Goal: Task Accomplishment & Management: Complete application form

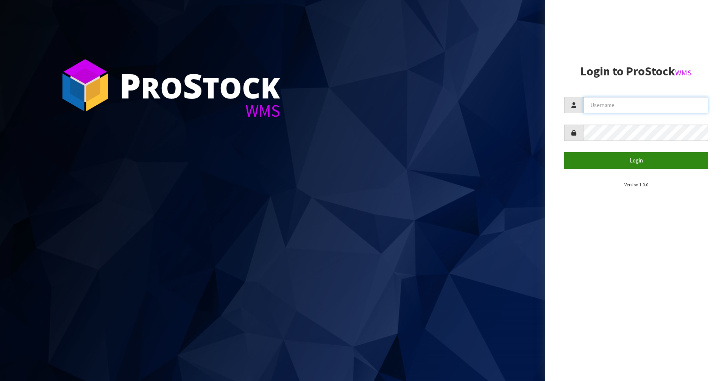
type input "Mana"
click at [578, 159] on button "Login" at bounding box center [636, 160] width 144 height 16
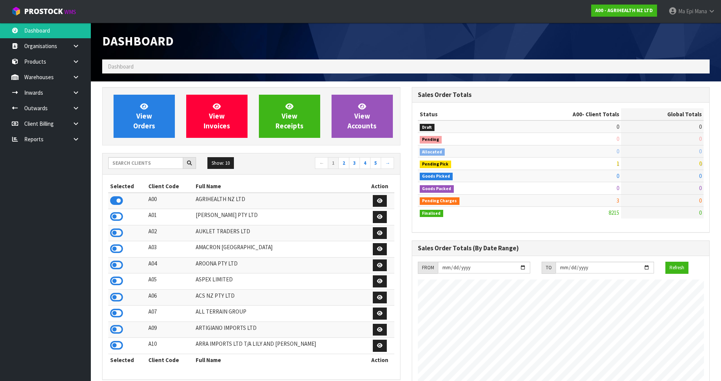
scroll to position [573, 309]
click at [145, 163] on input "text" at bounding box center [145, 163] width 75 height 12
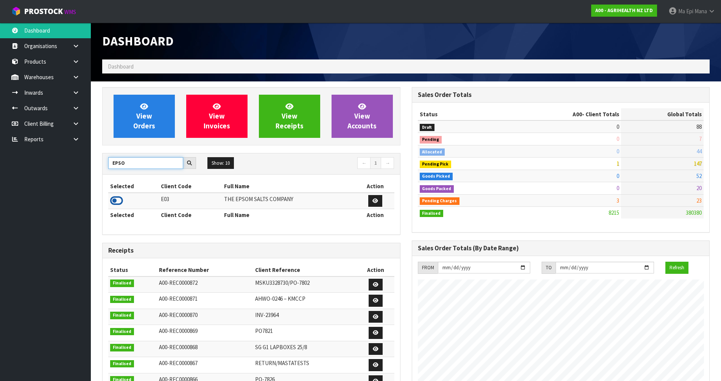
type input "EPSO"
click at [116, 200] on icon at bounding box center [116, 200] width 13 height 11
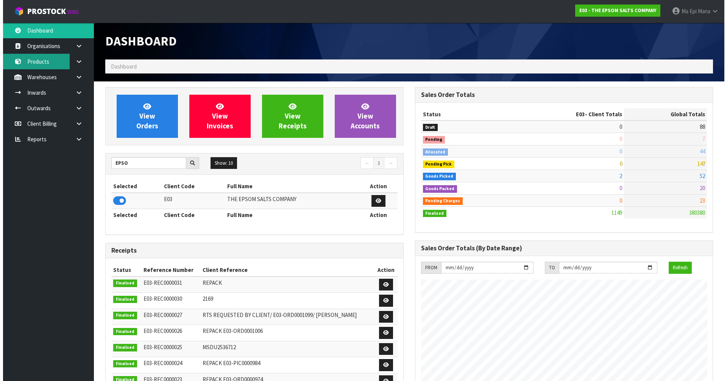
scroll to position [475, 309]
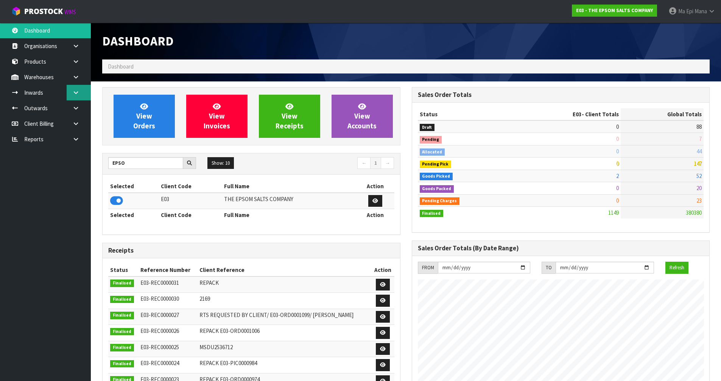
click at [71, 93] on link at bounding box center [79, 93] width 24 height 16
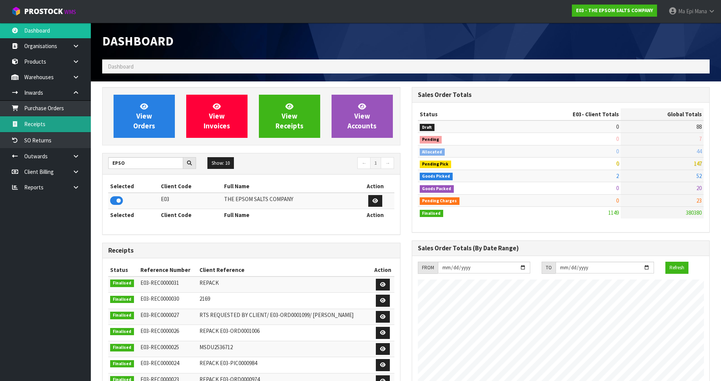
click at [56, 125] on link "Receipts" at bounding box center [45, 124] width 91 height 16
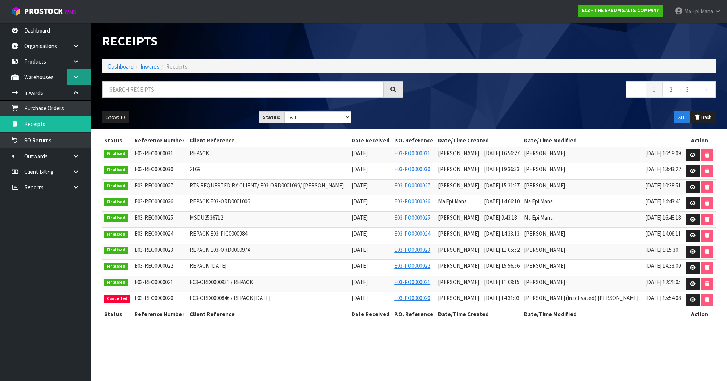
click at [75, 75] on icon at bounding box center [75, 77] width 7 height 6
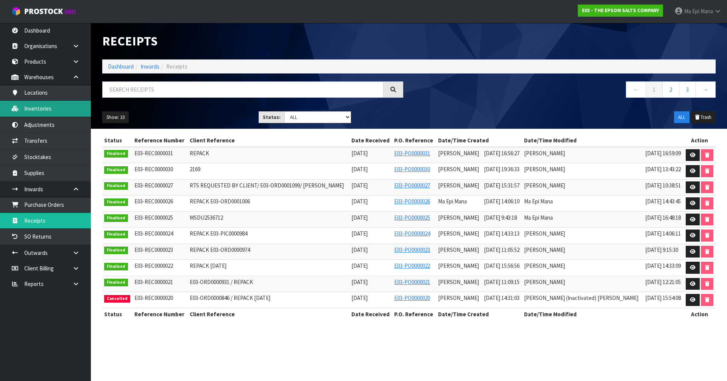
click at [42, 114] on link "Inventories" at bounding box center [45, 109] width 91 height 16
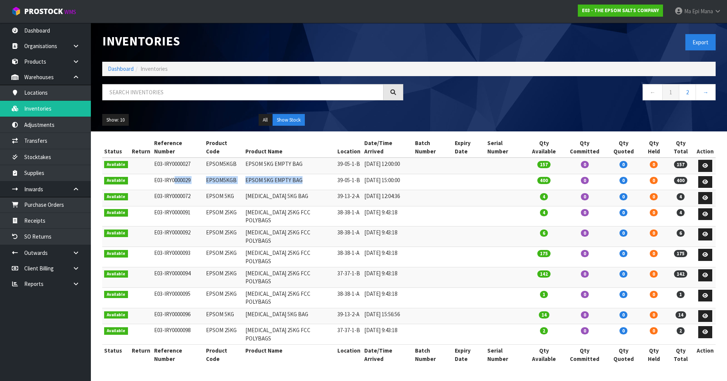
drag, startPoint x: 311, startPoint y: 170, endPoint x: 173, endPoint y: 169, distance: 138.2
click at [173, 174] on tr "Available E03-IRY0000029 EPSOM5KGB EPSOM 5KG EMPTY BAG 39-05-1-B 27/11/2019 15:…" at bounding box center [408, 182] width 613 height 16
click at [302, 190] on td "EPSOM SALT 5KG BAG" at bounding box center [289, 198] width 92 height 16
drag, startPoint x: 304, startPoint y: 177, endPoint x: 201, endPoint y: 180, distance: 103.0
click at [201, 180] on tr "Available E03-IRY0000029 EPSOM5KGB EPSOM 5KG EMPTY BAG 39-05-1-B 27/11/2019 15:…" at bounding box center [408, 182] width 613 height 16
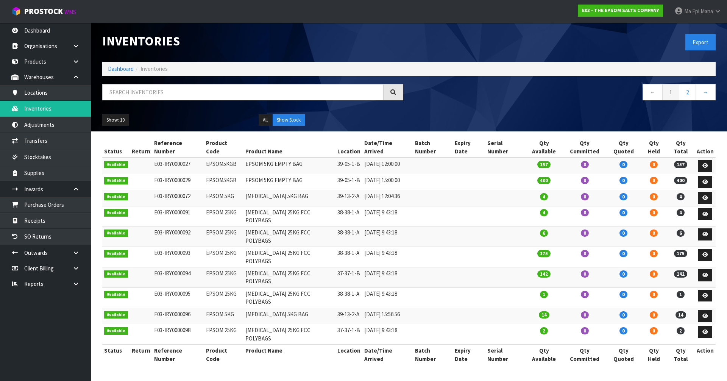
click at [597, 48] on div "Export" at bounding box center [565, 42] width 312 height 39
click at [706, 7] on link "Ma Epi Mana" at bounding box center [697, 11] width 58 height 23
click at [698, 30] on link "Logout" at bounding box center [697, 30] width 60 height 10
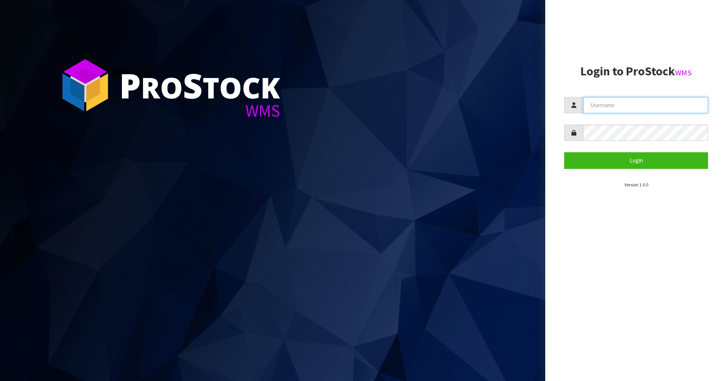
type input "Mana"
click at [650, 145] on form "Mana Login" at bounding box center [636, 133] width 144 height 72
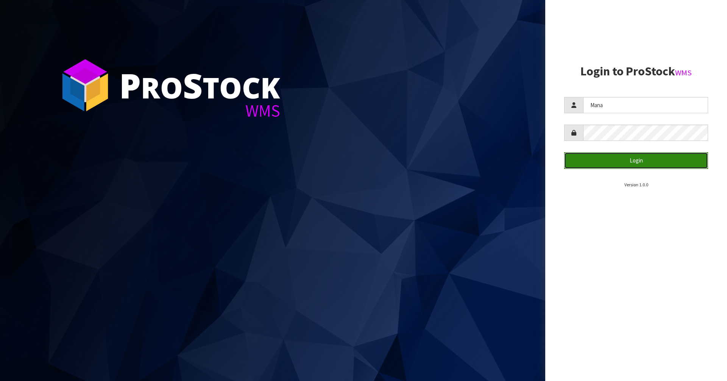
click at [651, 160] on button "Login" at bounding box center [636, 160] width 144 height 16
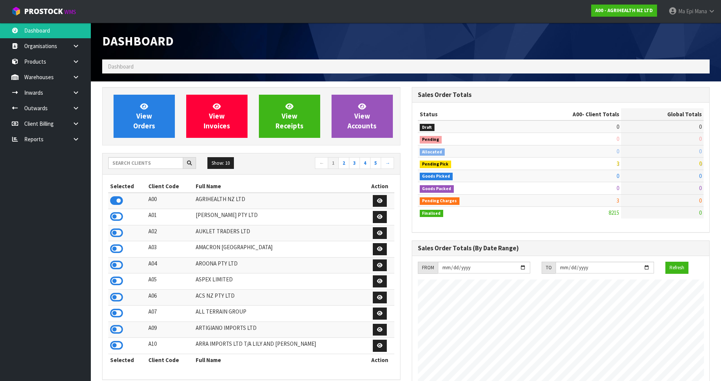
scroll to position [573, 309]
click at [130, 165] on input "text" at bounding box center [145, 163] width 75 height 12
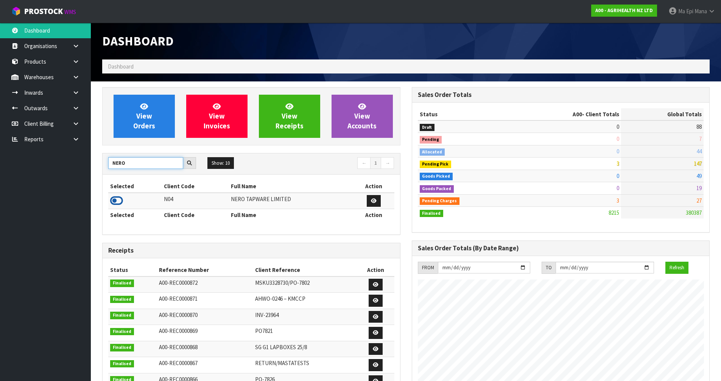
type input "NERO"
click at [118, 200] on icon at bounding box center [116, 200] width 13 height 11
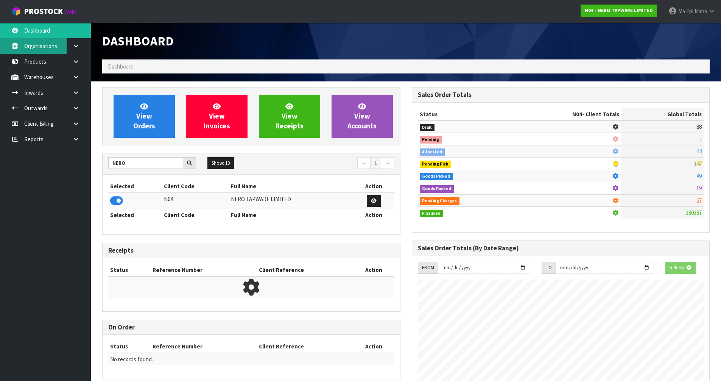
scroll to position [590, 309]
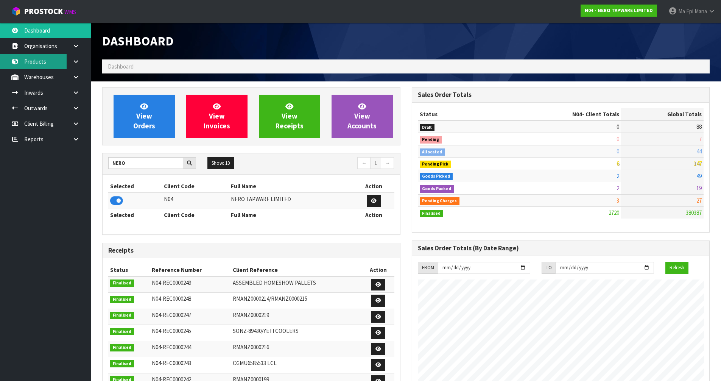
click at [48, 64] on link "Products" at bounding box center [45, 62] width 91 height 16
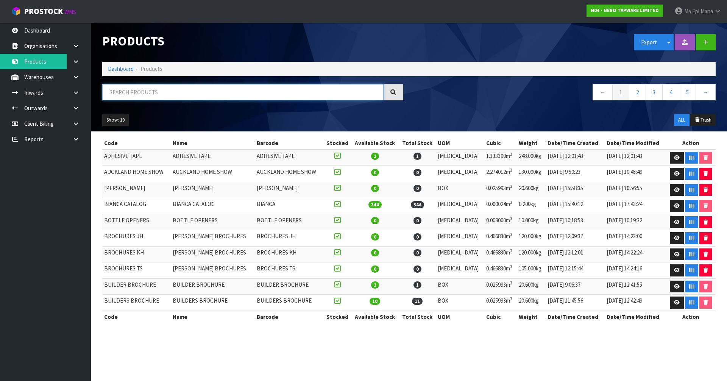
click at [136, 96] on input "text" at bounding box center [242, 92] width 281 height 16
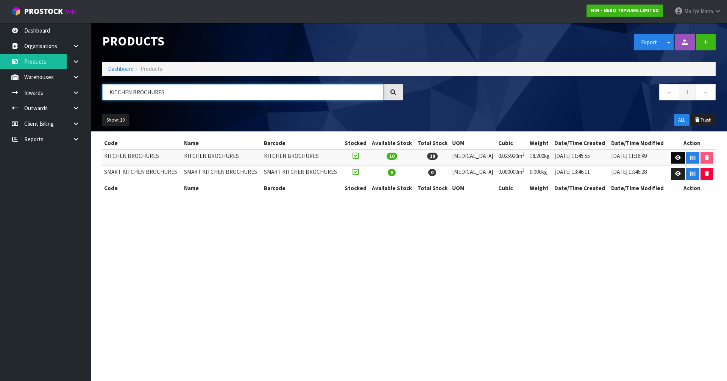
type input "KITCHEN BROCHURES"
click at [671, 159] on link at bounding box center [678, 158] width 14 height 12
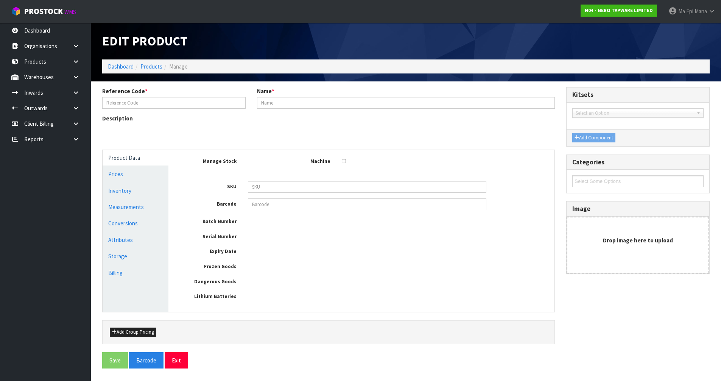
type input "KITCHEN BROCHURES"
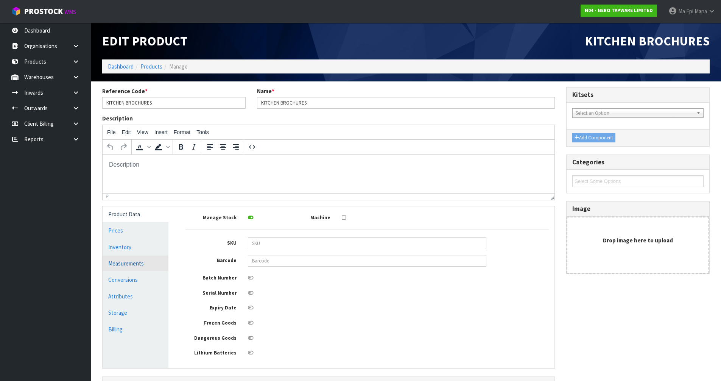
click at [144, 263] on link "Measurements" at bounding box center [136, 264] width 66 height 16
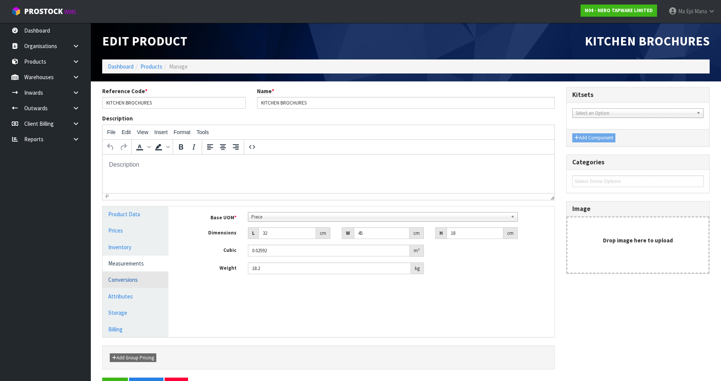
click at [139, 279] on link "Conversions" at bounding box center [136, 280] width 66 height 16
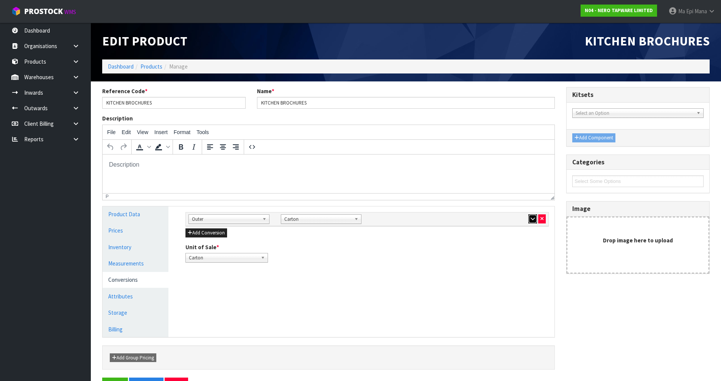
click at [531, 214] on button "button" at bounding box center [532, 218] width 9 height 9
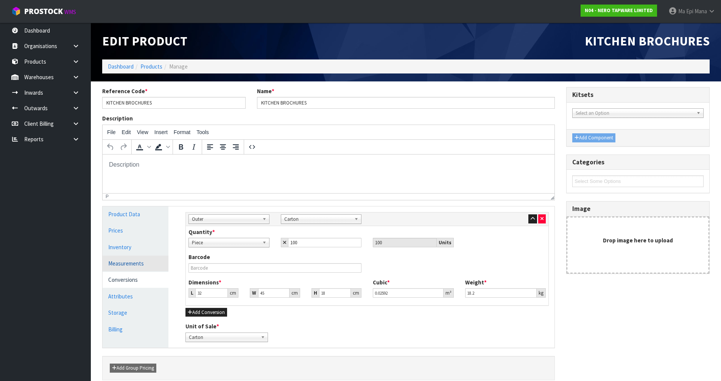
click at [148, 264] on link "Measurements" at bounding box center [136, 264] width 66 height 16
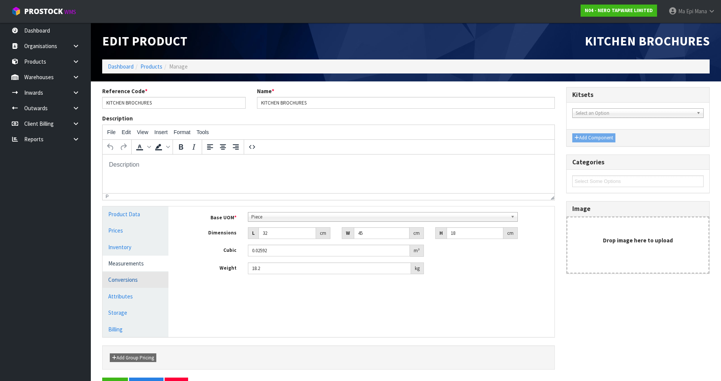
click at [133, 278] on link "Conversions" at bounding box center [136, 280] width 66 height 16
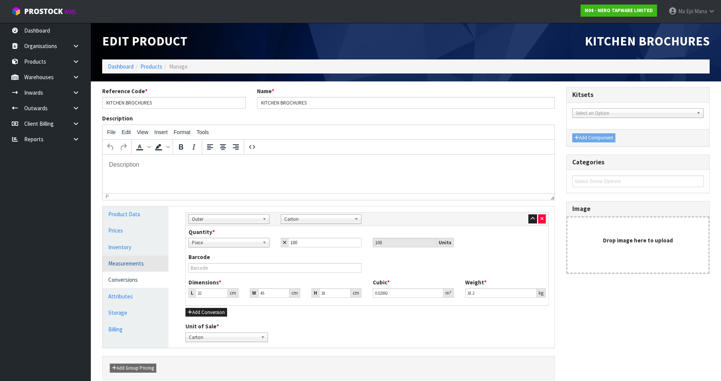
click at [140, 265] on link "Measurements" at bounding box center [136, 264] width 66 height 16
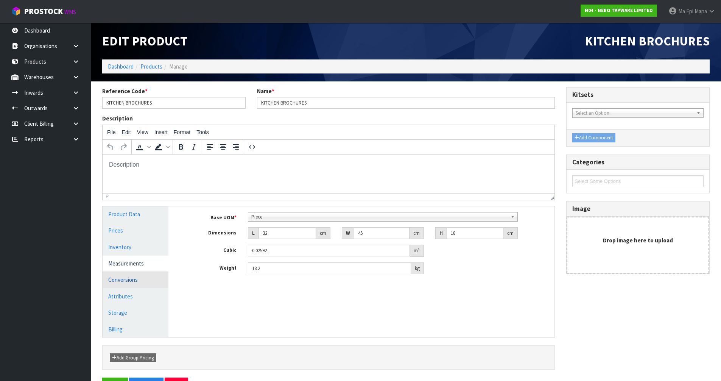
click at [126, 282] on link "Conversions" at bounding box center [136, 280] width 66 height 16
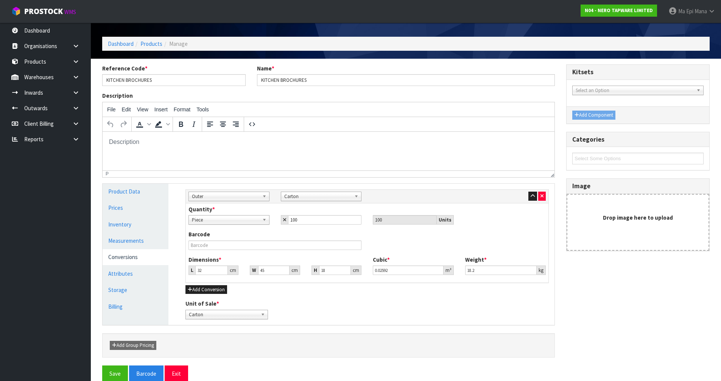
scroll to position [35, 0]
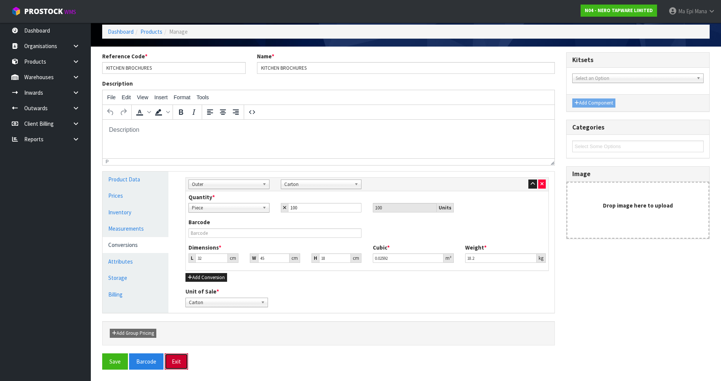
click at [182, 357] on button "Exit" at bounding box center [176, 361] width 23 height 16
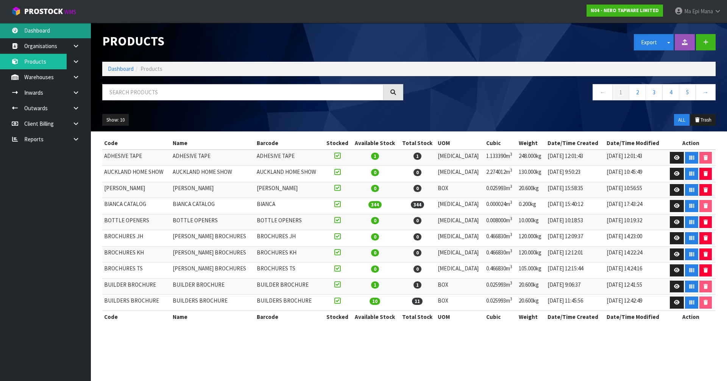
click at [42, 28] on link "Dashboard" at bounding box center [45, 31] width 91 height 16
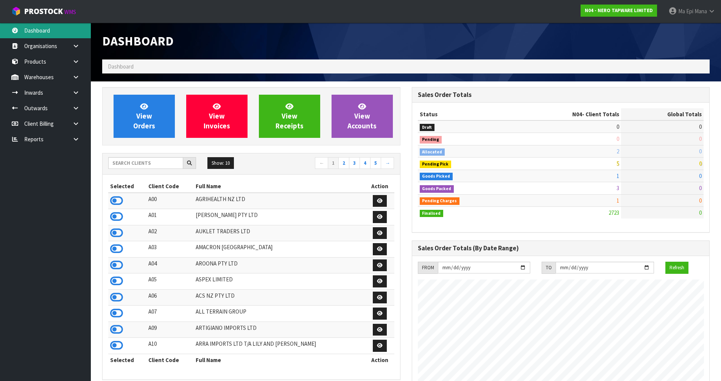
scroll to position [590, 309]
drag, startPoint x: 693, startPoint y: 163, endPoint x: 702, endPoint y: 163, distance: 8.7
click at [702, 163] on td "133" at bounding box center [662, 163] width 83 height 12
click at [636, 165] on td "133" at bounding box center [662, 163] width 83 height 12
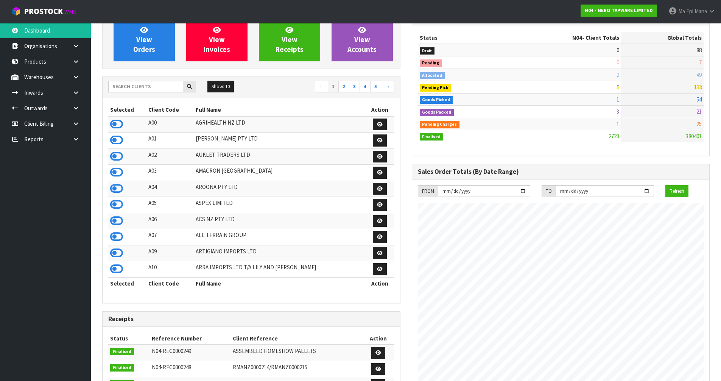
scroll to position [38, 0]
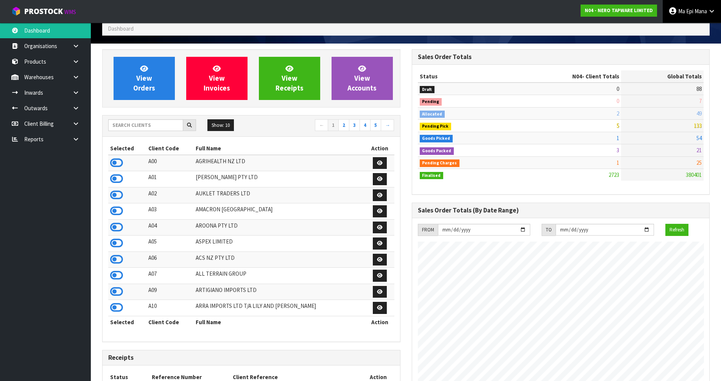
click at [681, 15] on link "Ma Epi Mana" at bounding box center [692, 11] width 58 height 23
click at [689, 30] on link "Logout" at bounding box center [691, 30] width 60 height 10
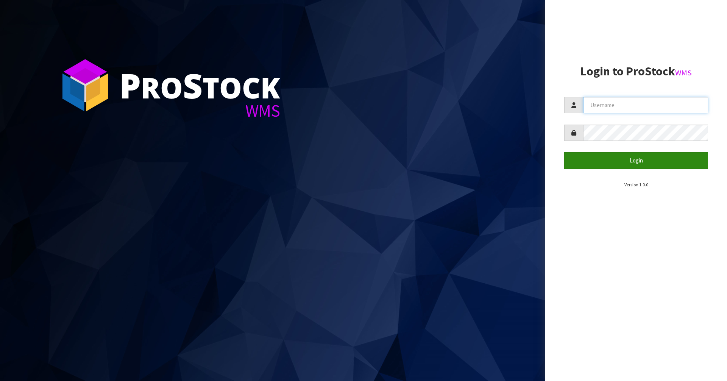
type input "Mana"
click at [617, 163] on button "Login" at bounding box center [636, 160] width 144 height 16
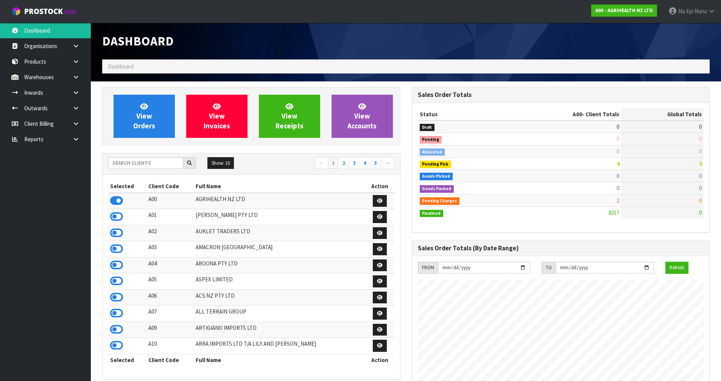
scroll to position [573, 309]
click at [139, 165] on input "text" at bounding box center [145, 163] width 75 height 12
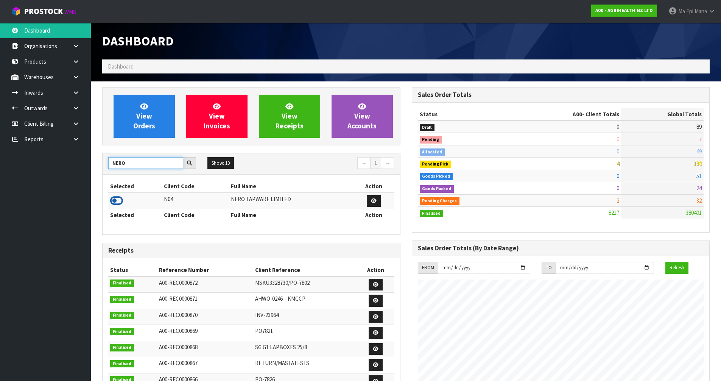
type input "NERO"
click at [120, 198] on icon at bounding box center [116, 200] width 13 height 11
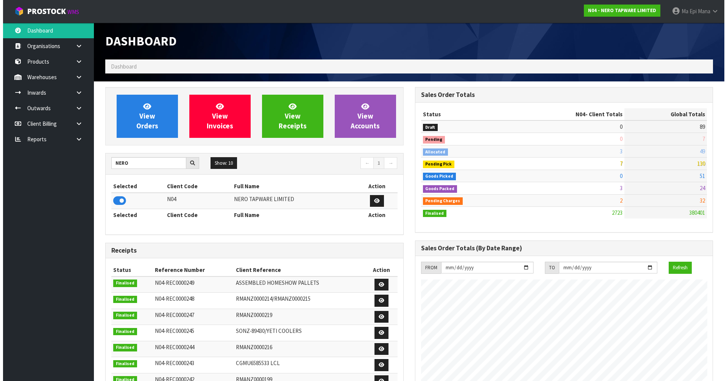
scroll to position [590, 309]
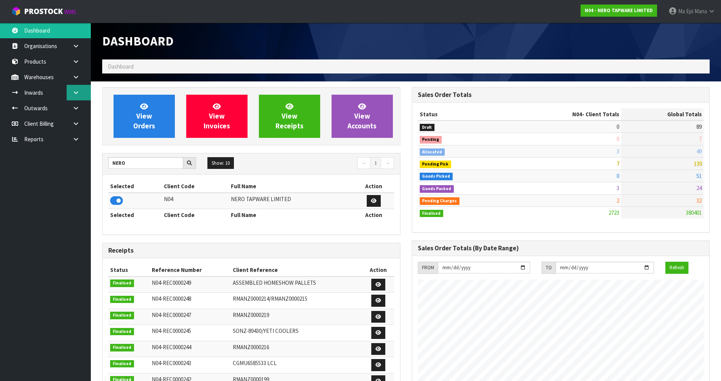
click at [79, 92] on link at bounding box center [79, 93] width 24 height 16
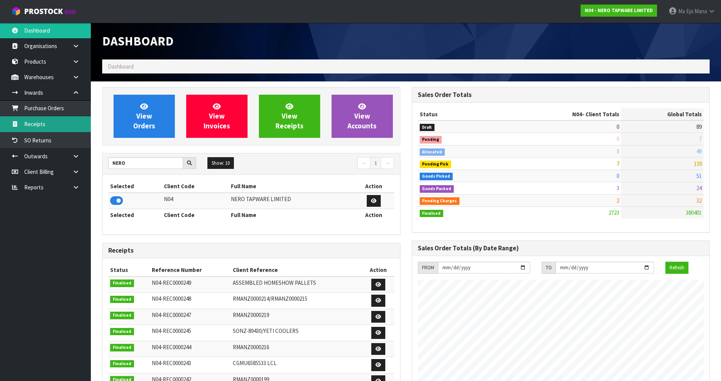
click at [55, 126] on link "Receipts" at bounding box center [45, 124] width 91 height 16
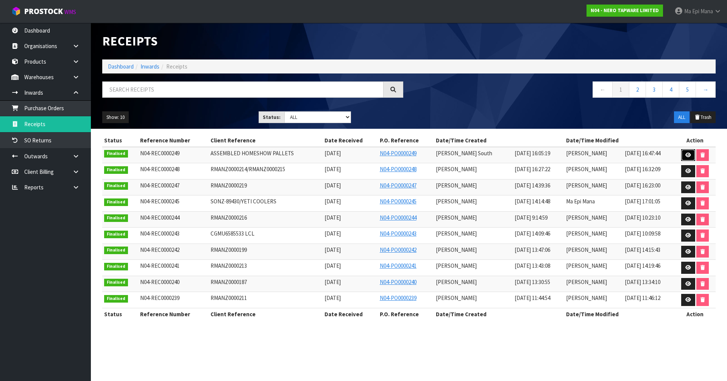
click at [688, 157] on link at bounding box center [688, 155] width 14 height 12
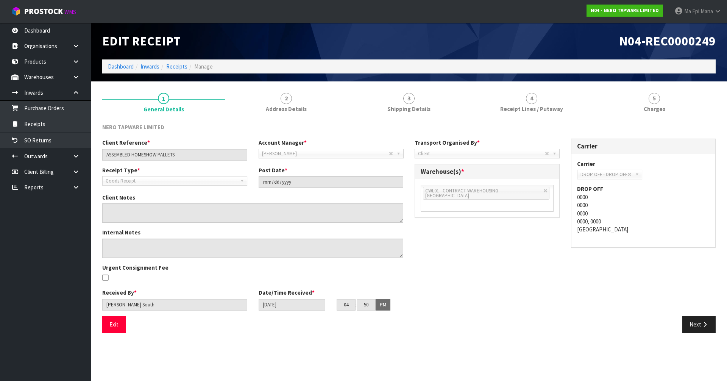
click at [102, 323] on div "Exit" at bounding box center [253, 324] width 312 height 16
click at [108, 323] on button "Exit" at bounding box center [113, 324] width 23 height 16
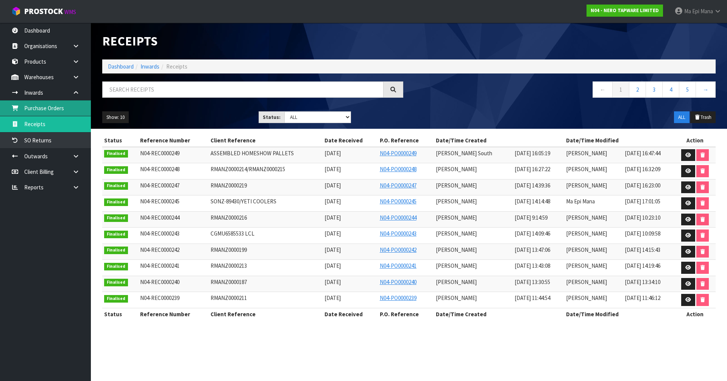
click at [59, 104] on link "Purchase Orders" at bounding box center [45, 108] width 91 height 16
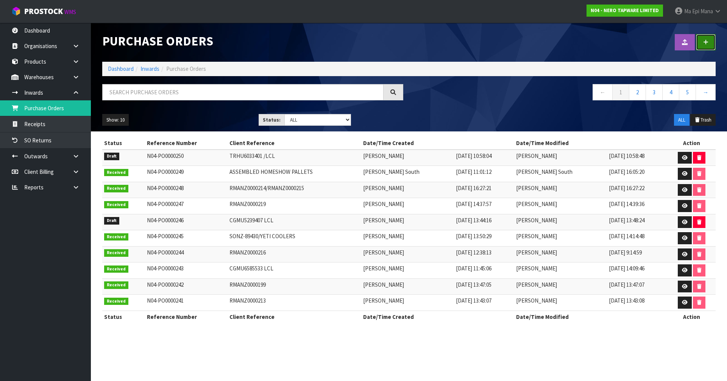
click at [702, 47] on link at bounding box center [706, 42] width 20 height 16
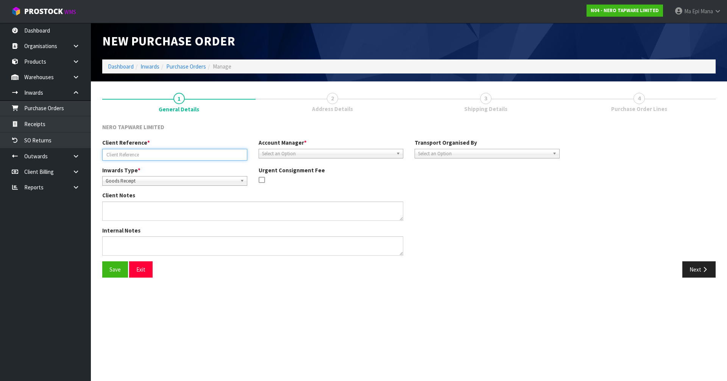
click at [175, 154] on input "text" at bounding box center [174, 155] width 145 height 12
type input "H"
click at [173, 182] on span "Goods Receipt" at bounding box center [171, 180] width 131 height 9
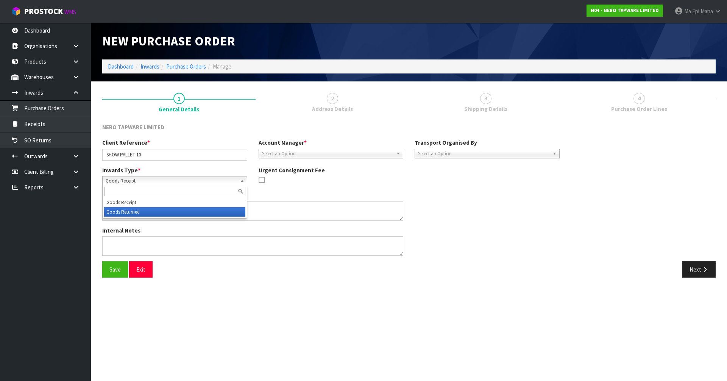
click at [166, 209] on li "Goods Returned" at bounding box center [174, 211] width 141 height 9
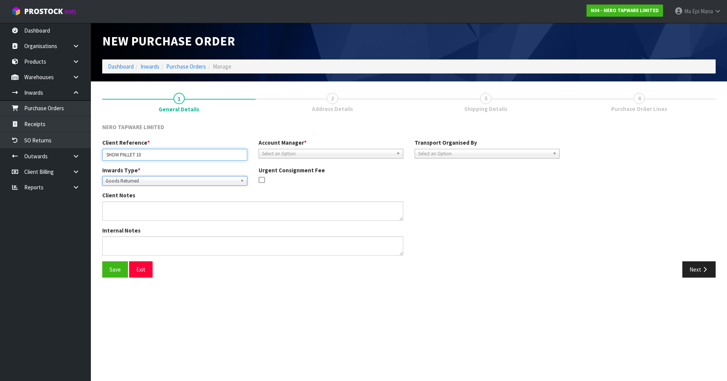
click at [201, 156] on input "SHOW PALLET 10" at bounding box center [174, 155] width 145 height 12
type input "SHOW PALLET 10 RETUNRED"
click at [302, 160] on div "Client Reference * SHOW PALLET 10 RETUNRED Account Manager * [PERSON_NAME] [PER…" at bounding box center [331, 152] width 469 height 27
click at [307, 156] on span "Select an Option" at bounding box center [327, 153] width 131 height 9
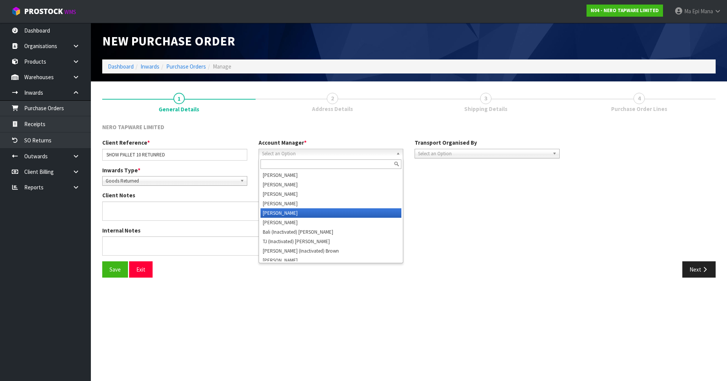
click at [298, 215] on li "[PERSON_NAME]" at bounding box center [330, 212] width 141 height 9
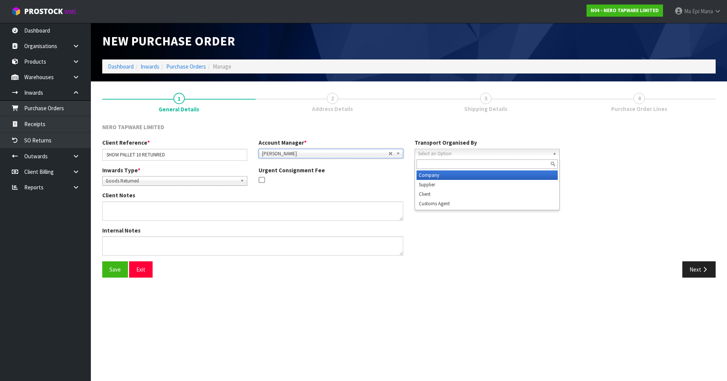
click at [475, 157] on span "Select an Option" at bounding box center [483, 153] width 131 height 9
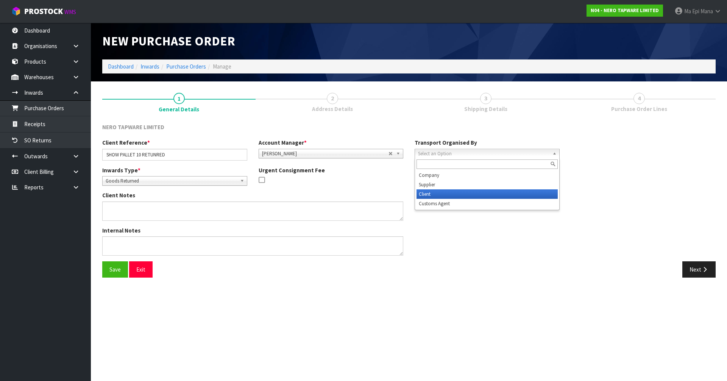
click at [445, 192] on li "Client" at bounding box center [486, 193] width 141 height 9
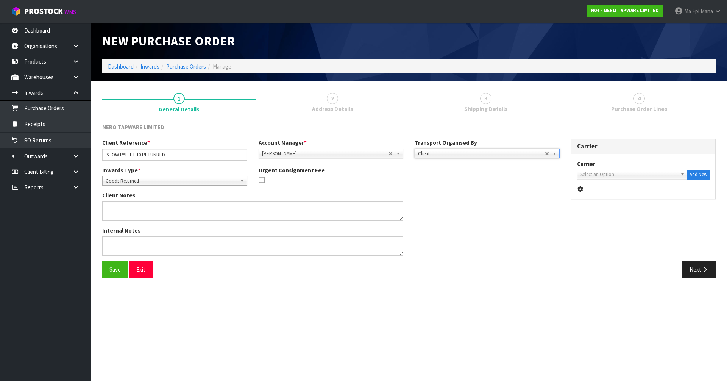
click at [642, 173] on span "Select an Option" at bounding box center [628, 174] width 97 height 9
type input "dro"
click at [635, 196] on li "DRO P OFF - DROP OFF" at bounding box center [632, 195] width 107 height 9
click at [105, 274] on button "Save" at bounding box center [115, 269] width 26 height 16
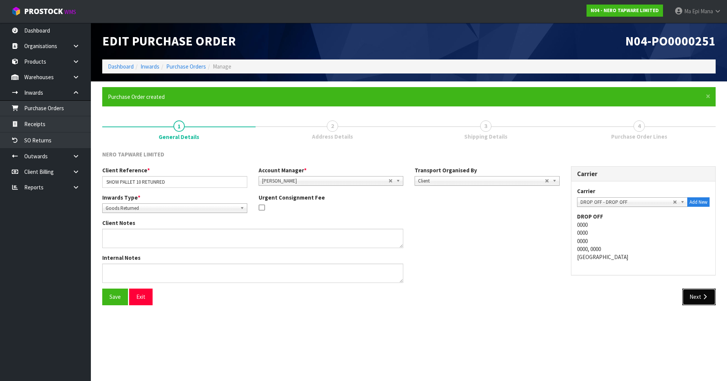
click at [694, 294] on button "Next" at bounding box center [698, 296] width 33 height 16
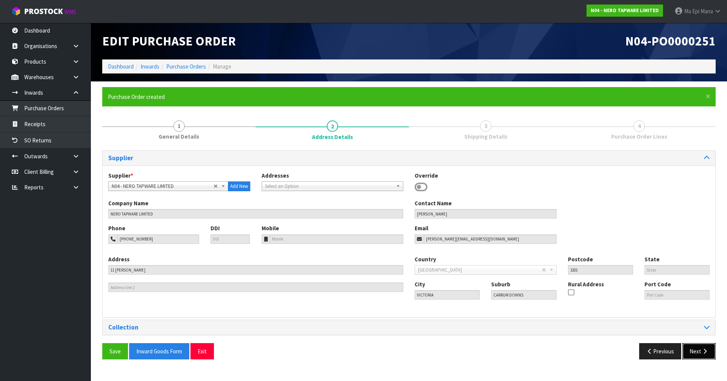
click at [688, 347] on button "Next" at bounding box center [698, 351] width 33 height 16
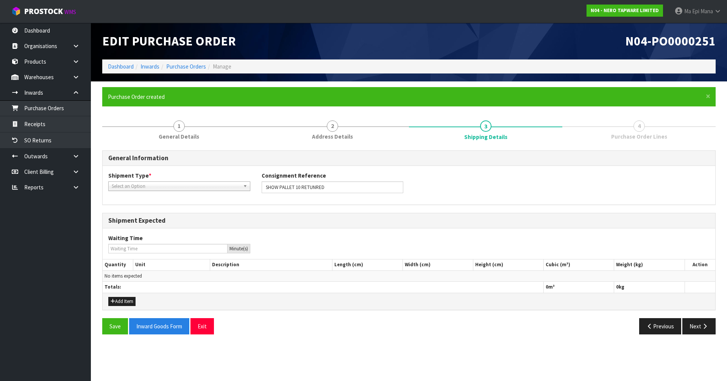
click at [145, 189] on span "Select an Option" at bounding box center [176, 186] width 128 height 9
click at [142, 207] on li "LCL National" at bounding box center [179, 207] width 138 height 9
click at [116, 300] on button "Add Item" at bounding box center [121, 301] width 27 height 9
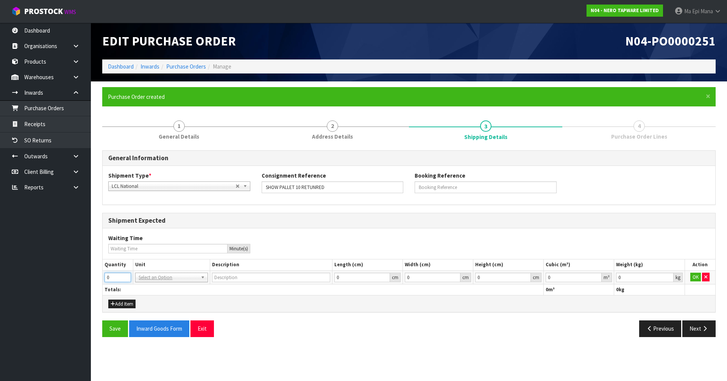
click at [119, 273] on input "0" at bounding box center [117, 277] width 26 height 9
type input "1"
click at [128, 274] on input "1" at bounding box center [117, 277] width 26 height 9
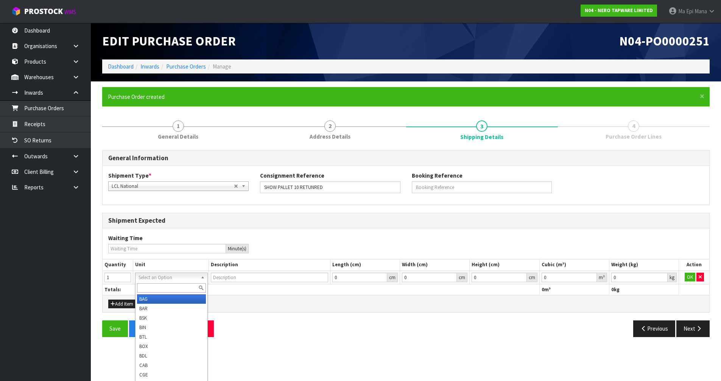
click at [159, 290] on input "text" at bounding box center [171, 287] width 69 height 9
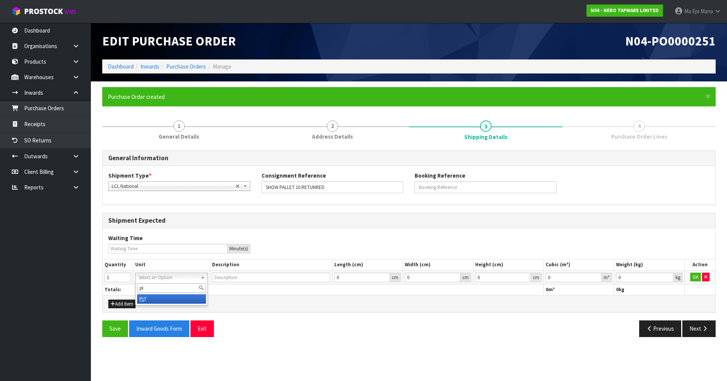
type input "pl"
type input "PALLET"
type input "0.000001"
click at [596, 274] on input "0.000001" at bounding box center [573, 277] width 56 height 9
type input "0.001"
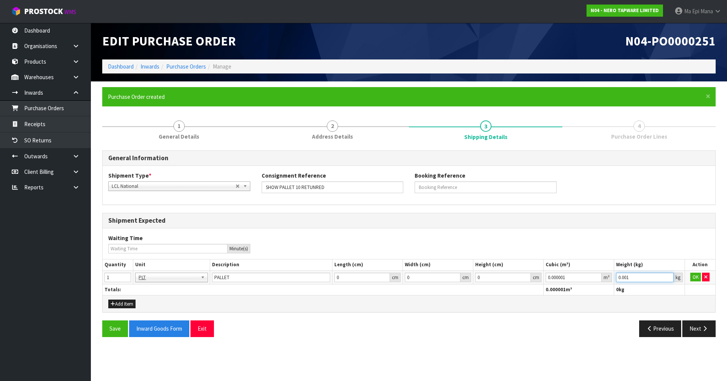
click at [669, 274] on input "0.001" at bounding box center [644, 277] width 57 height 9
click at [697, 276] on button "OK" at bounding box center [695, 277] width 11 height 9
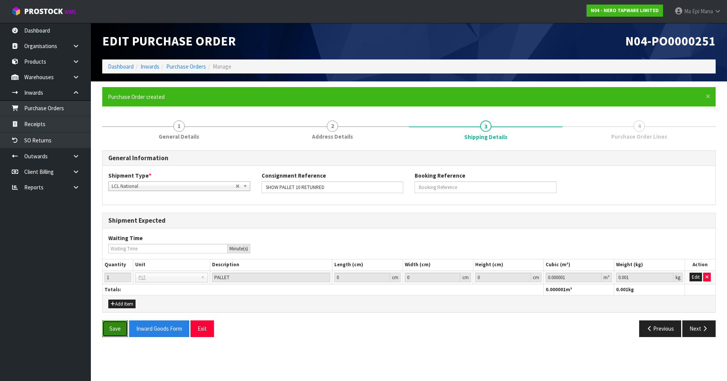
click at [104, 324] on button "Save" at bounding box center [115, 328] width 26 height 16
click at [692, 327] on button "Next" at bounding box center [698, 328] width 33 height 16
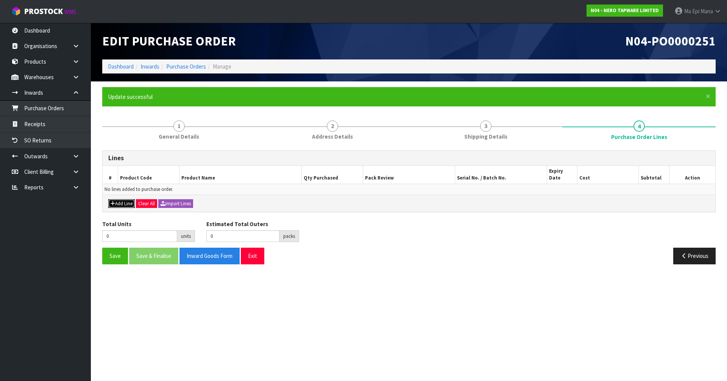
click at [117, 199] on button "Add Line" at bounding box center [121, 203] width 26 height 9
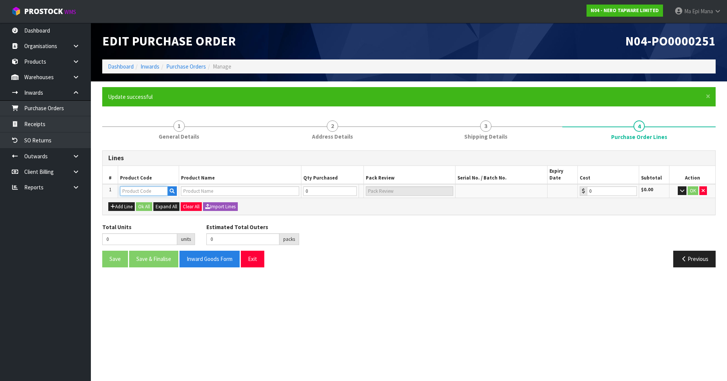
click at [140, 186] on input "text" at bounding box center [144, 190] width 48 height 9
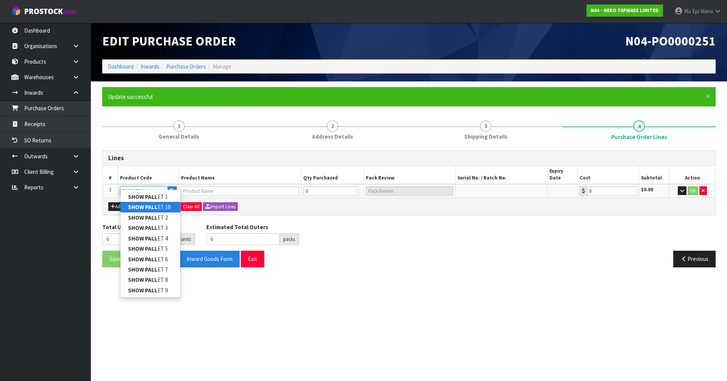
type input "SHOW PALL"
click at [154, 206] on strong "SHOW PALL" at bounding box center [143, 206] width 30 height 7
type input "SHOW PALLET 10"
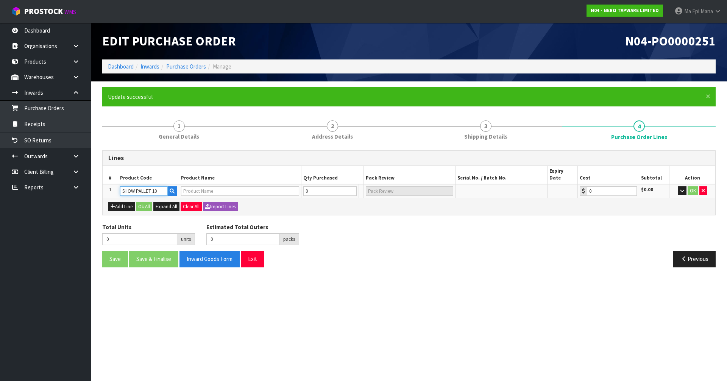
type input "ASSEMBLED HOME SHOW PALLET 10"
type input "0.00"
type input "1"
type input "1 PLT"
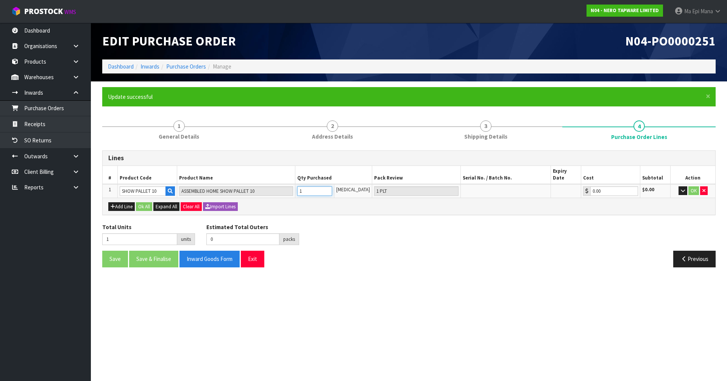
type input "1"
click at [332, 186] on input "1" at bounding box center [314, 190] width 34 height 9
click at [141, 202] on button "Ok All" at bounding box center [144, 206] width 16 height 9
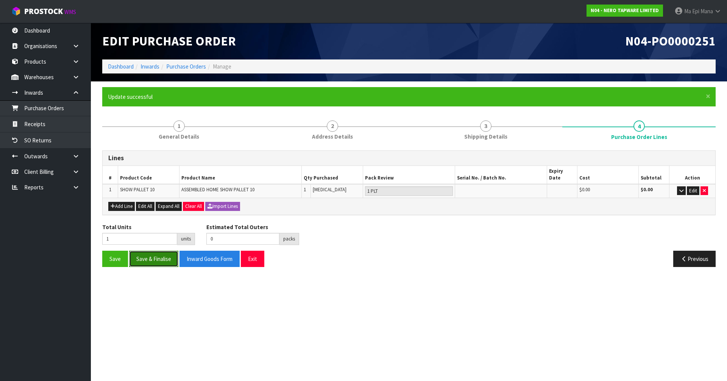
click at [159, 255] on button "Save & Finalise" at bounding box center [153, 259] width 49 height 16
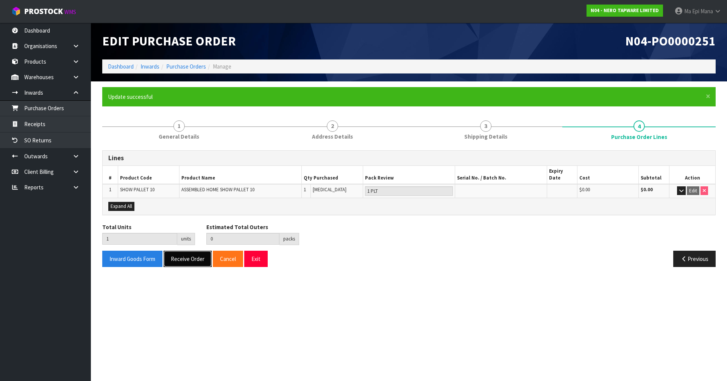
click at [186, 253] on button "Receive Order" at bounding box center [188, 259] width 48 height 16
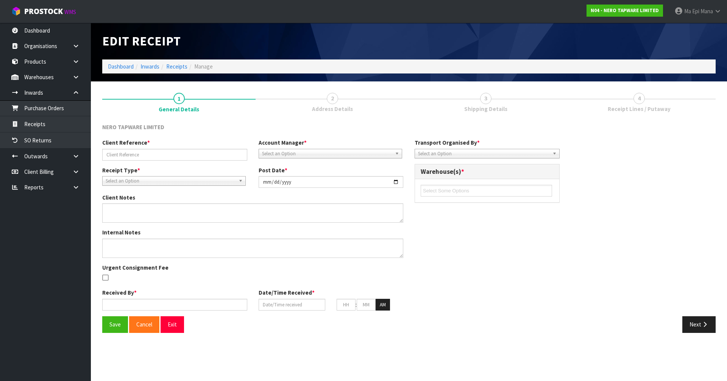
type input "SHOW PALLET 10 RETUNRED"
type input "[DATE]"
type input "Ma Epi Mana"
type input "[DATE]"
type input "01"
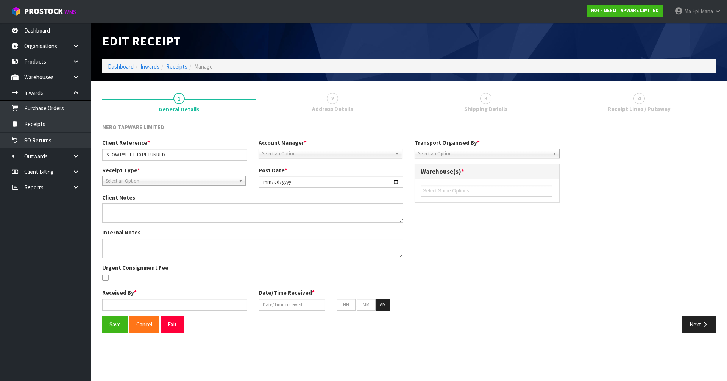
type input "03"
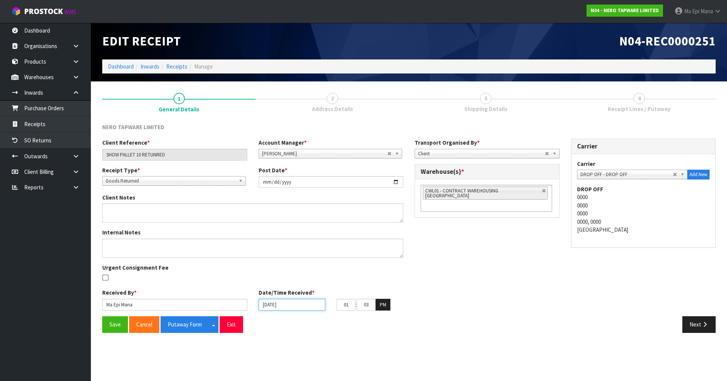
click at [306, 307] on input "[DATE]" at bounding box center [292, 305] width 67 height 12
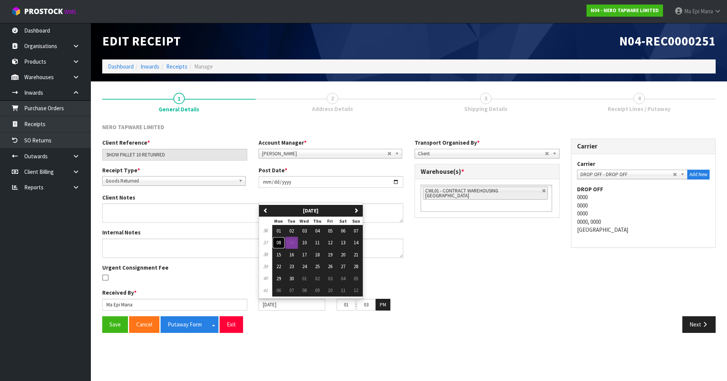
click at [280, 244] on span "08" at bounding box center [278, 242] width 5 height 6
type input "[DATE]"
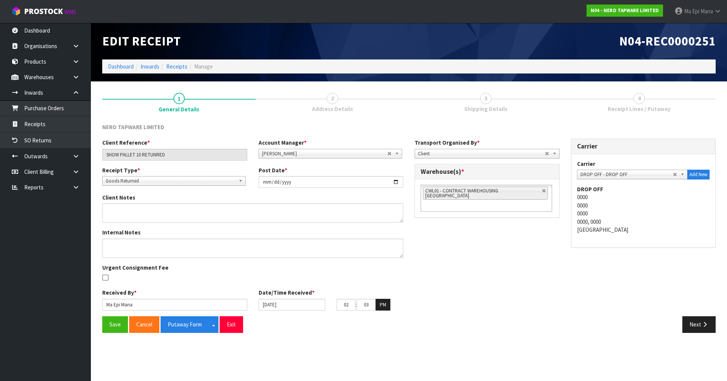
type input "03"
click at [122, 323] on button "Save" at bounding box center [115, 324] width 26 height 16
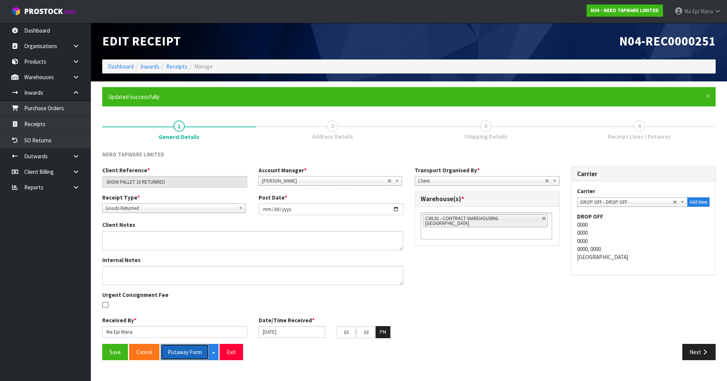
click at [192, 358] on button "Putaway Form" at bounding box center [184, 352] width 48 height 16
click at [230, 357] on button "Exit" at bounding box center [231, 352] width 23 height 16
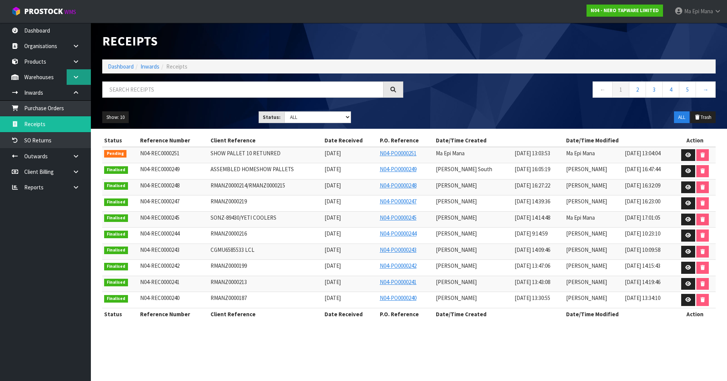
click at [81, 81] on link at bounding box center [79, 77] width 24 height 16
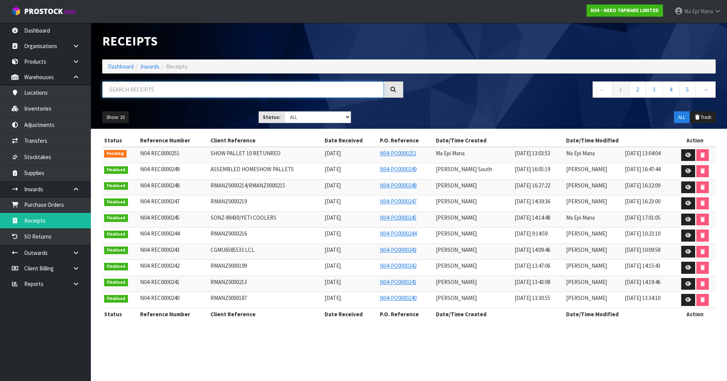
click at [142, 86] on input "text" at bounding box center [242, 89] width 281 height 16
click at [73, 109] on link "Inventories" at bounding box center [45, 109] width 91 height 16
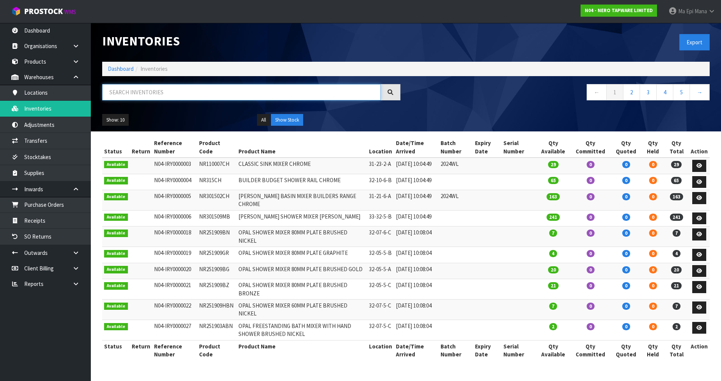
click at [114, 91] on input "text" at bounding box center [241, 92] width 279 height 16
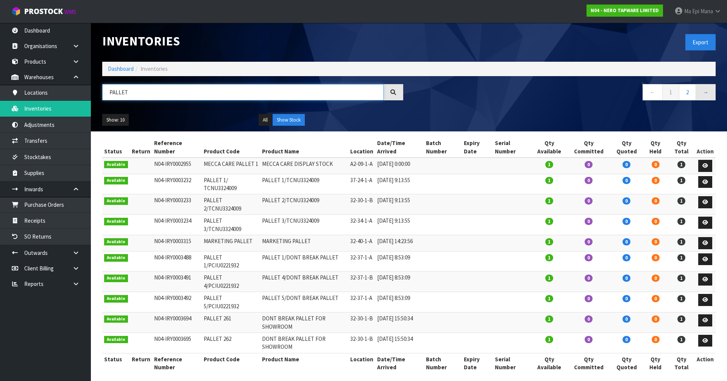
type input "PALLET"
click at [712, 93] on link "→" at bounding box center [705, 92] width 20 height 16
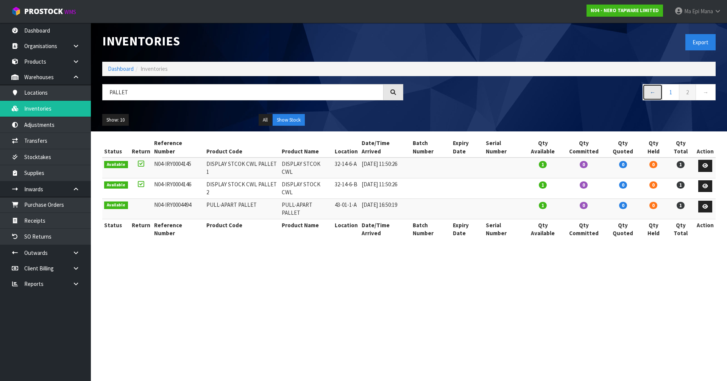
click at [651, 96] on link "←" at bounding box center [652, 92] width 20 height 16
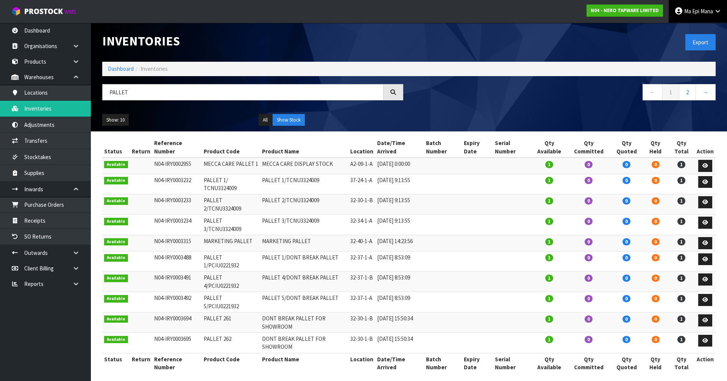
click at [689, 9] on span "Ma Epi" at bounding box center [691, 11] width 15 height 7
click at [692, 23] on ul "Logout" at bounding box center [696, 30] width 61 height 15
click at [700, 11] on span "Mana" at bounding box center [706, 11] width 12 height 7
click at [700, 28] on link "Logout" at bounding box center [697, 30] width 60 height 10
